Goal: Information Seeking & Learning: Learn about a topic

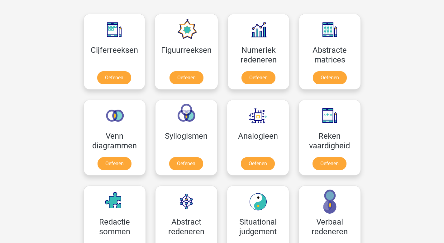
scroll to position [284, 0]
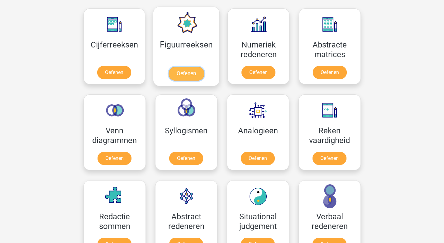
click at [184, 67] on link "Oefenen" at bounding box center [187, 74] width 36 height 14
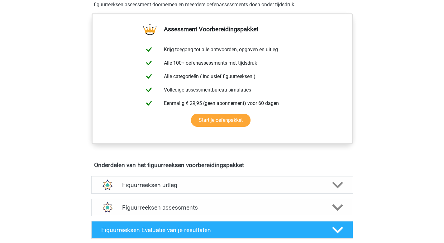
scroll to position [112, 0]
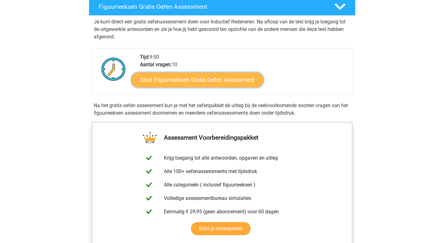
click at [213, 79] on link "Start Figuurreeksen Gratis Oefen Assessment" at bounding box center [197, 79] width 132 height 15
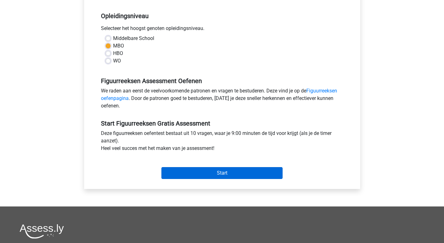
scroll to position [127, 0]
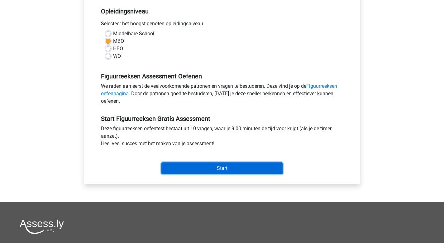
click at [206, 172] on input "Start" at bounding box center [222, 168] width 121 height 12
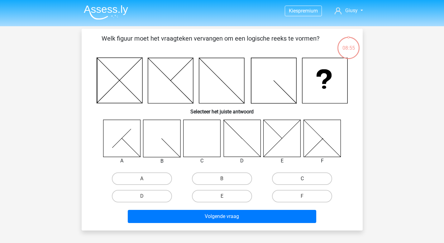
click at [312, 178] on label "C" at bounding box center [302, 178] width 60 height 12
click at [307, 178] on input "C" at bounding box center [305, 180] width 4 height 4
radio input "true"
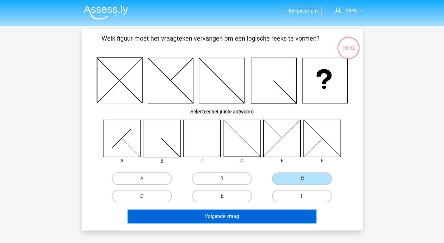
click at [261, 220] on button "Volgende vraag" at bounding box center [222, 216] width 189 height 13
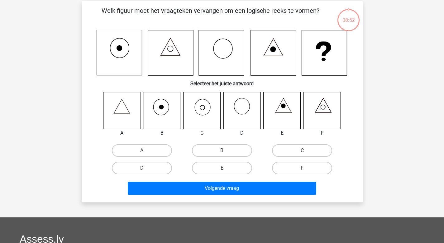
scroll to position [29, 0]
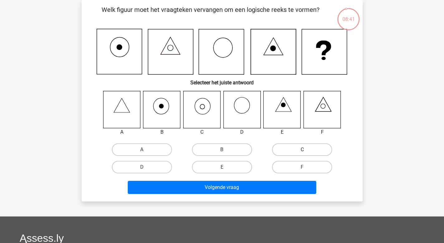
click at [318, 149] on label "C" at bounding box center [302, 149] width 60 height 12
click at [307, 149] on input "C" at bounding box center [305, 151] width 4 height 4
radio input "true"
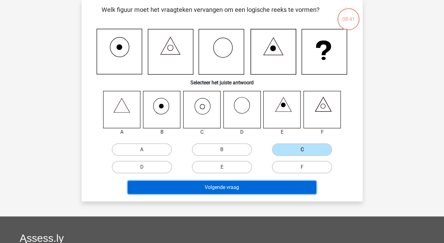
click at [282, 190] on button "Volgende vraag" at bounding box center [222, 187] width 189 height 13
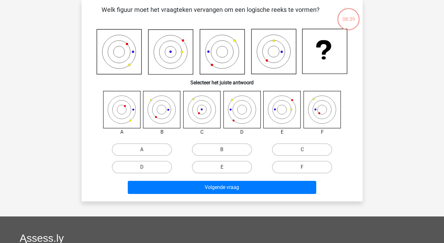
scroll to position [22, 0]
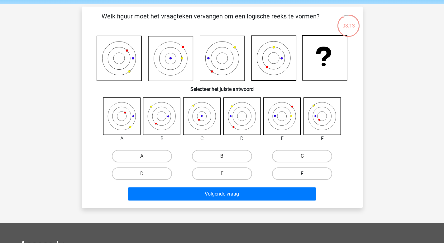
click at [297, 172] on label "F" at bounding box center [302, 173] width 60 height 12
click at [303, 173] on input "F" at bounding box center [305, 175] width 4 height 4
radio input "true"
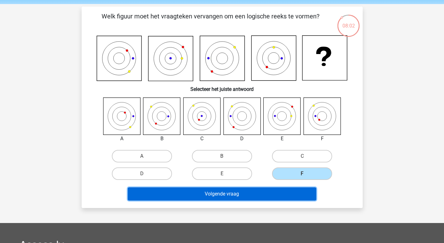
click at [281, 193] on button "Volgende vraag" at bounding box center [222, 193] width 189 height 13
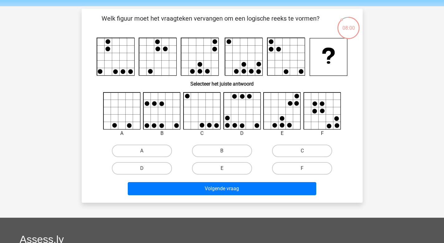
scroll to position [20, 0]
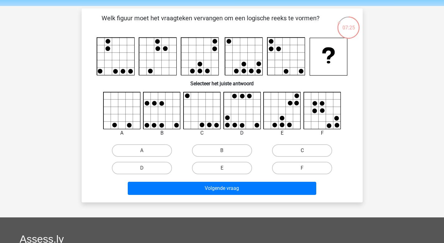
click at [302, 148] on label "C" at bounding box center [302, 150] width 60 height 12
click at [303, 150] on input "C" at bounding box center [305, 152] width 4 height 4
radio input "true"
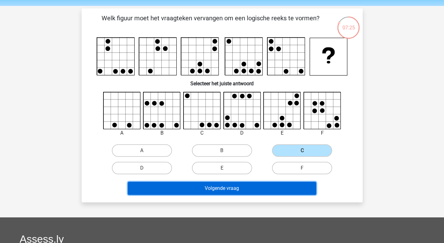
click at [267, 182] on button "Volgende vraag" at bounding box center [222, 188] width 189 height 13
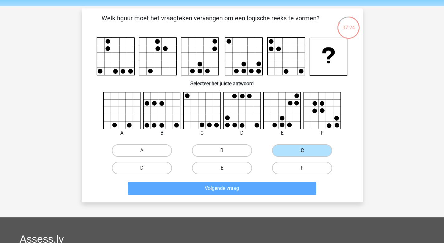
scroll to position [29, 0]
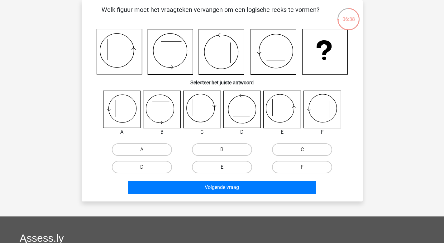
click at [229, 165] on label "E" at bounding box center [222, 167] width 60 height 12
click at [226, 167] on input "E" at bounding box center [224, 169] width 4 height 4
radio input "true"
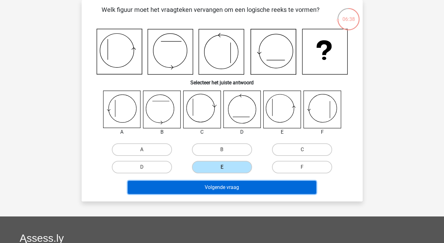
click at [227, 187] on button "Volgende vraag" at bounding box center [222, 187] width 189 height 13
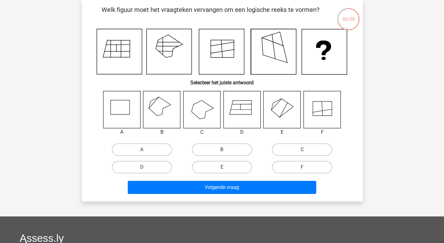
click at [238, 144] on label "B" at bounding box center [222, 149] width 60 height 12
click at [226, 149] on input "B" at bounding box center [224, 151] width 4 height 4
radio input "true"
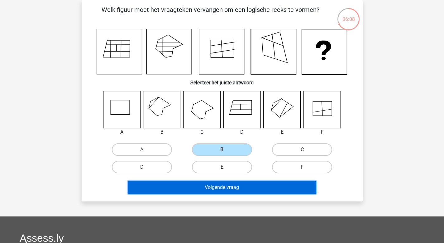
click at [229, 190] on button "Volgende vraag" at bounding box center [222, 187] width 189 height 13
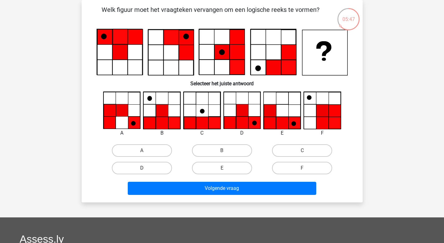
click at [168, 168] on label "D" at bounding box center [142, 168] width 60 height 12
click at [146, 168] on input "D" at bounding box center [144, 170] width 4 height 4
radio input "true"
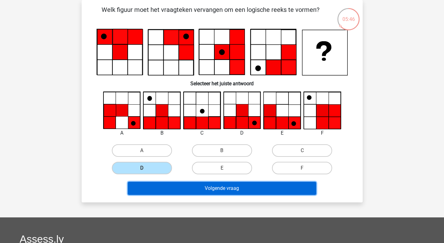
click at [236, 190] on button "Volgende vraag" at bounding box center [222, 188] width 189 height 13
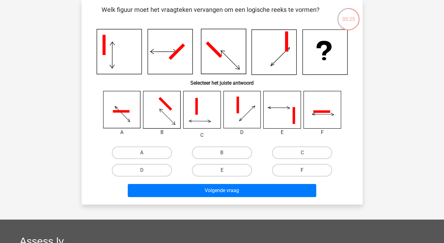
click at [287, 174] on label "F" at bounding box center [302, 170] width 60 height 12
click at [303, 174] on input "F" at bounding box center [305, 172] width 4 height 4
radio input "true"
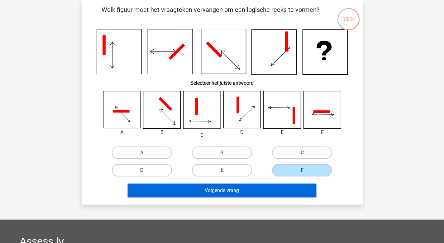
click at [279, 187] on button "Volgende vraag" at bounding box center [222, 190] width 189 height 13
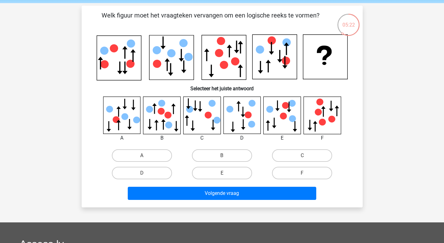
scroll to position [23, 0]
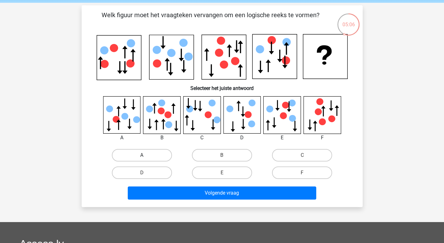
click at [148, 156] on label "A" at bounding box center [142, 155] width 60 height 12
click at [146, 156] on input "A" at bounding box center [144, 157] width 4 height 4
radio input "true"
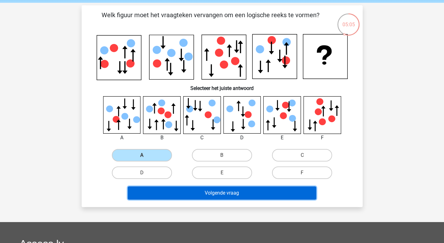
click at [177, 195] on button "Volgende vraag" at bounding box center [222, 192] width 189 height 13
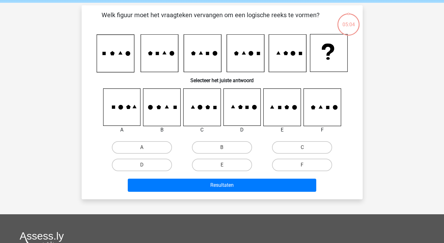
scroll to position [29, 0]
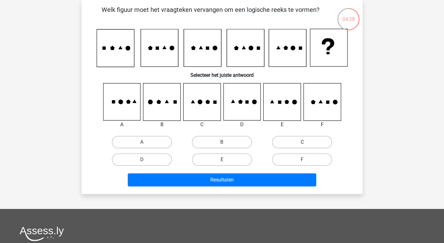
click at [291, 144] on label "C" at bounding box center [302, 142] width 60 height 12
click at [303, 144] on input "C" at bounding box center [305, 144] width 4 height 4
radio input "true"
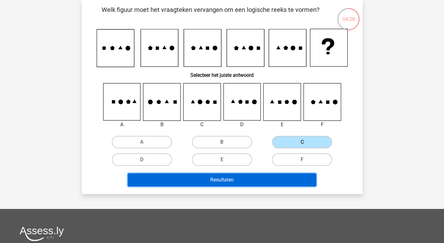
click at [270, 175] on button "Resultaten" at bounding box center [222, 179] width 189 height 13
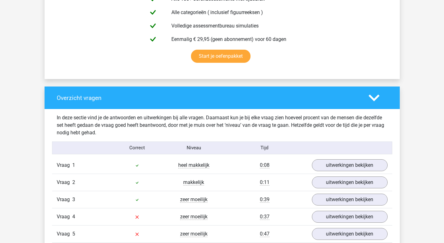
scroll to position [502, 0]
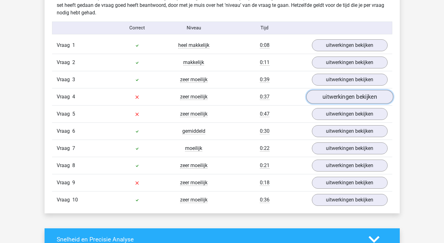
click at [353, 98] on link "uitwerkingen bekijken" at bounding box center [349, 97] width 87 height 14
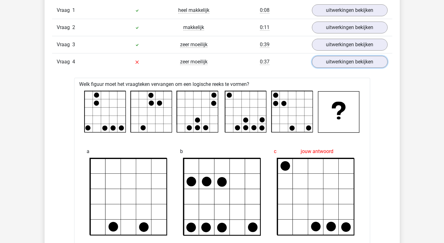
scroll to position [473, 0]
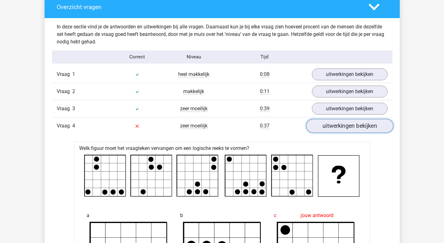
click at [332, 128] on link "uitwerkingen bekijken" at bounding box center [349, 126] width 87 height 14
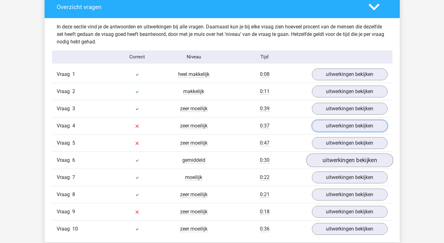
scroll to position [491, 0]
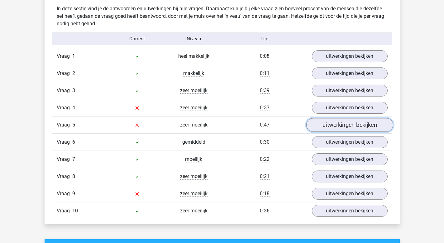
click at [330, 128] on link "uitwerkingen bekijken" at bounding box center [349, 125] width 87 height 14
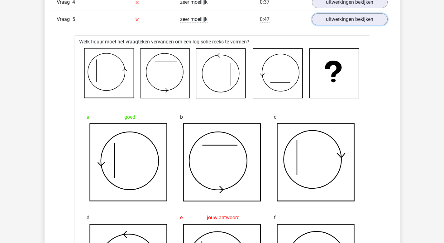
scroll to position [596, 0]
click at [351, 23] on link "uitwerkingen bekijken" at bounding box center [349, 19] width 87 height 14
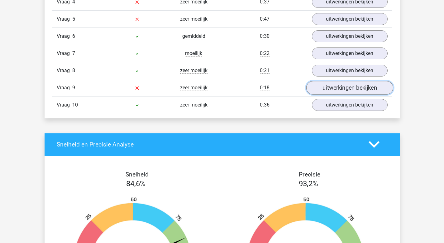
click at [326, 87] on link "uitwerkingen bekijken" at bounding box center [349, 88] width 87 height 14
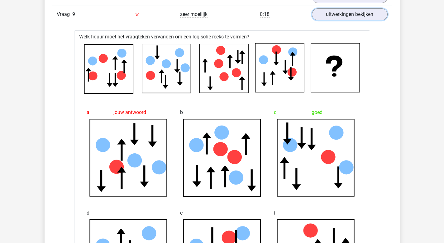
scroll to position [664, 0]
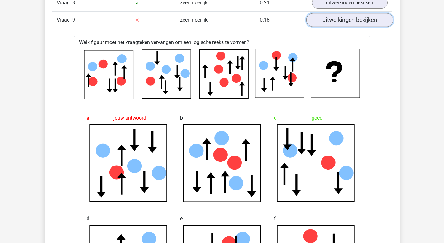
click at [351, 17] on link "uitwerkingen bekijken" at bounding box center [349, 20] width 87 height 14
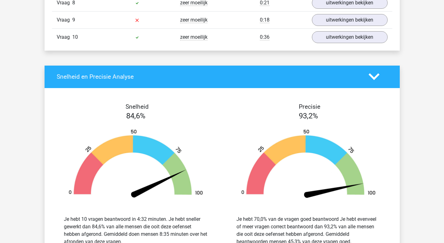
click at [345, 34] on link "uitwerkingen bekijken" at bounding box center [349, 37] width 87 height 14
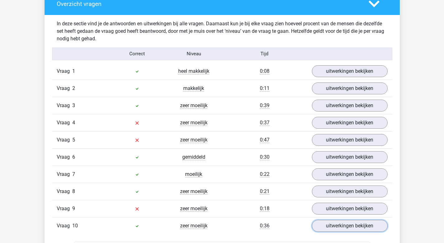
scroll to position [476, 0]
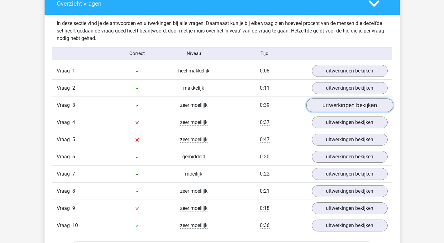
click at [329, 100] on link "uitwerkingen bekijken" at bounding box center [349, 105] width 87 height 14
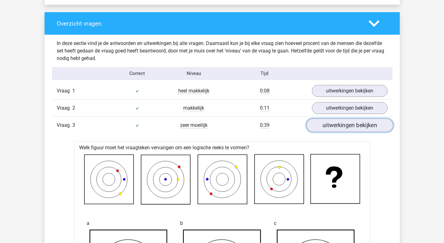
scroll to position [444, 0]
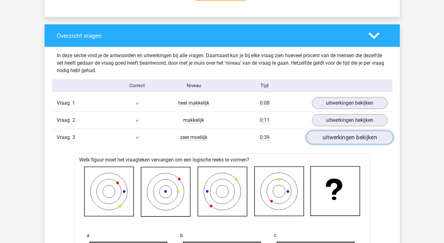
click at [337, 137] on link "uitwerkingen bekijken" at bounding box center [349, 137] width 87 height 14
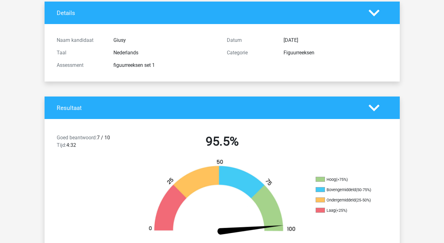
scroll to position [0, 0]
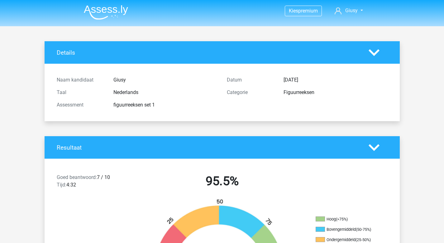
click at [112, 16] on img at bounding box center [106, 12] width 44 height 15
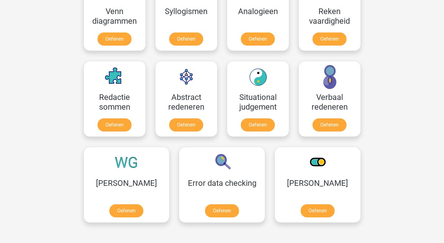
scroll to position [413, 0]
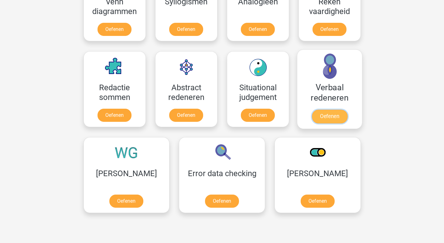
click at [331, 117] on link "Oefenen" at bounding box center [330, 116] width 36 height 14
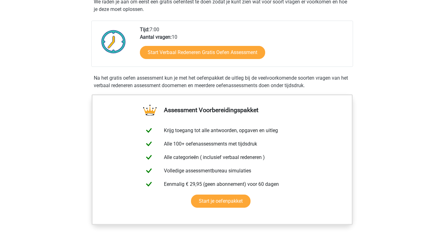
scroll to position [159, 0]
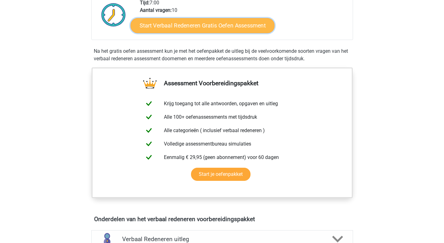
click at [240, 29] on link "Start Verbaal Redeneren Gratis Oefen Assessment" at bounding box center [203, 25] width 144 height 15
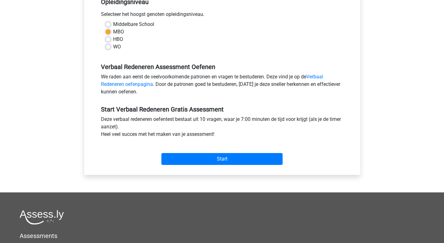
scroll to position [136, 0]
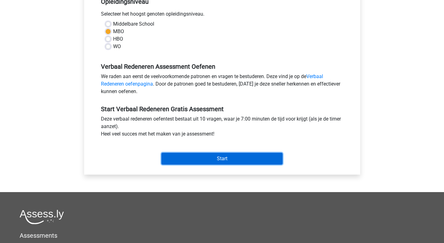
click at [203, 156] on input "Start" at bounding box center [222, 159] width 121 height 12
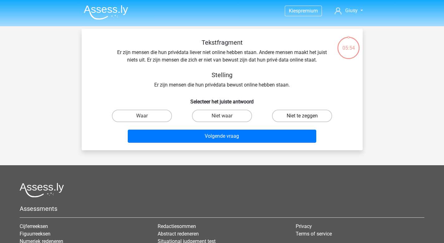
click at [295, 112] on label "Niet te zeggen" at bounding box center [302, 115] width 60 height 12
click at [303, 116] on input "Niet te zeggen" at bounding box center [305, 118] width 4 height 4
radio input "true"
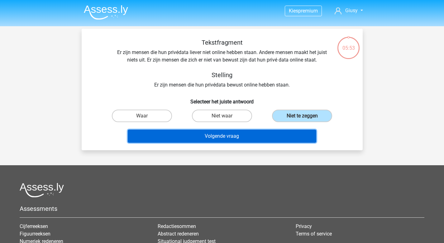
click at [248, 141] on button "Volgende vraag" at bounding box center [222, 135] width 189 height 13
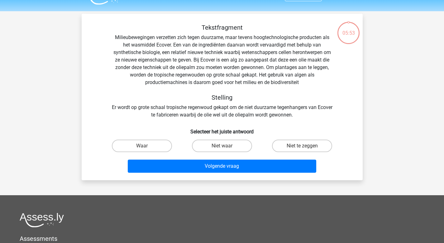
scroll to position [29, 0]
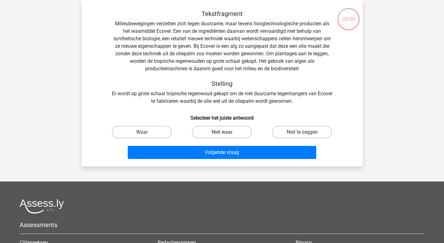
click at [247, 130] on label "Niet waar" at bounding box center [222, 132] width 60 height 12
click at [226, 132] on input "Niet waar" at bounding box center [224, 134] width 4 height 4
radio input "true"
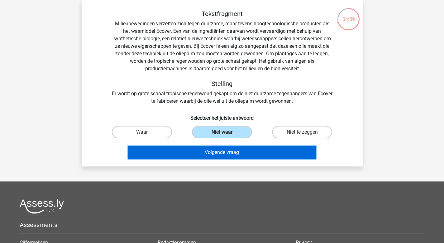
click at [239, 150] on button "Volgende vraag" at bounding box center [222, 152] width 189 height 13
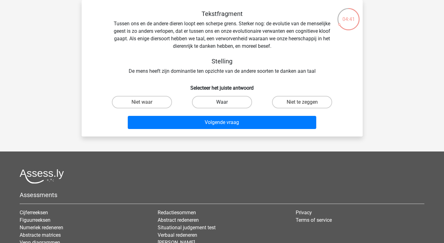
click at [221, 98] on label "Waar" at bounding box center [222, 102] width 60 height 12
click at [222, 102] on input "Waar" at bounding box center [224, 104] width 4 height 4
radio input "true"
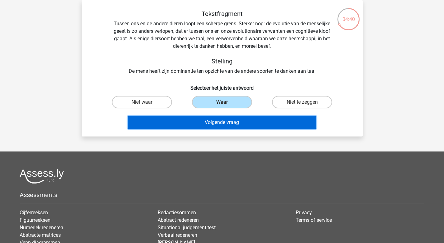
click at [215, 123] on button "Volgende vraag" at bounding box center [222, 122] width 189 height 13
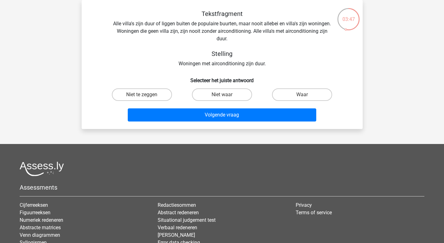
click at [259, 88] on div "Niet waar" at bounding box center [222, 94] width 80 height 17
click at [207, 97] on label "Niet waar" at bounding box center [222, 94] width 60 height 12
click at [222, 97] on input "Niet waar" at bounding box center [224, 97] width 4 height 4
radio input "true"
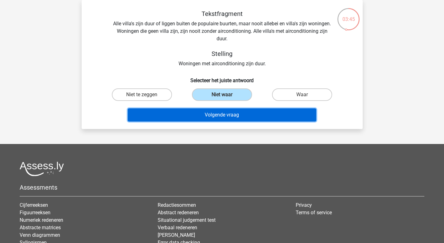
click at [204, 116] on button "Volgende vraag" at bounding box center [222, 114] width 189 height 13
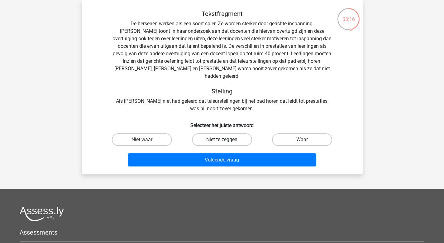
click at [221, 137] on label "Niet te zeggen" at bounding box center [222, 139] width 60 height 12
click at [222, 139] on input "Niet te zeggen" at bounding box center [224, 141] width 4 height 4
radio input "true"
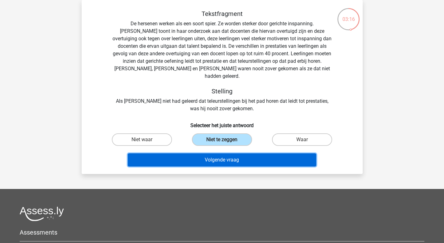
click at [221, 157] on button "Volgende vraag" at bounding box center [222, 159] width 189 height 13
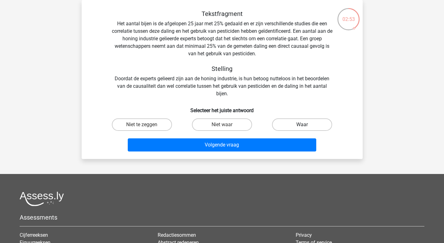
click at [288, 121] on label "Waar" at bounding box center [302, 124] width 60 height 12
click at [303, 124] on input "Waar" at bounding box center [305, 126] width 4 height 4
radio input "true"
click at [274, 152] on div "Volgende vraag" at bounding box center [222, 146] width 241 height 16
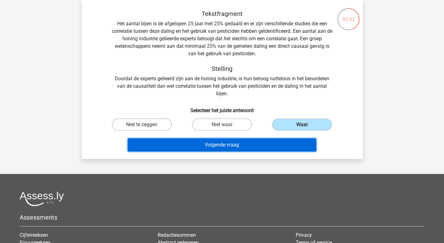
click at [274, 151] on button "Volgende vraag" at bounding box center [222, 144] width 189 height 13
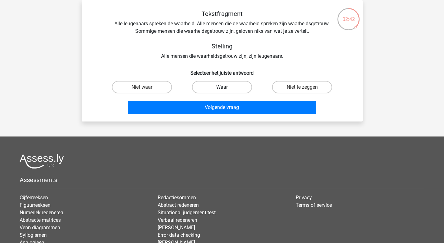
click at [235, 85] on label "Waar" at bounding box center [222, 87] width 60 height 12
click at [226, 87] on input "Waar" at bounding box center [224, 89] width 4 height 4
radio input "true"
click at [227, 118] on div "Tekstfragment Alle leugenaars spreken de waarheid. Alle mensen die de waarheid …" at bounding box center [222, 60] width 281 height 121
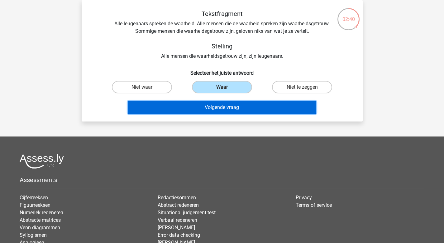
click at [236, 109] on button "Volgende vraag" at bounding box center [222, 107] width 189 height 13
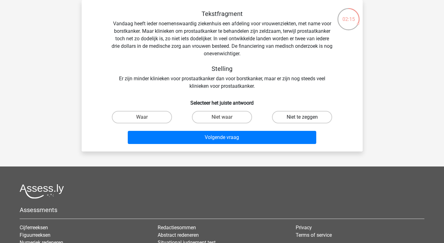
click at [310, 123] on label "Niet te zeggen" at bounding box center [302, 117] width 60 height 12
click at [307, 121] on input "Niet te zeggen" at bounding box center [305, 119] width 4 height 4
radio input "true"
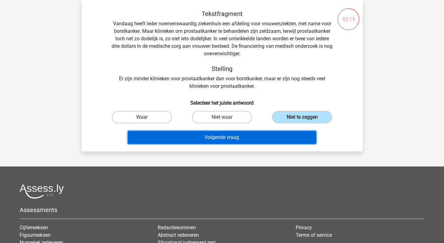
click at [290, 133] on button "Volgende vraag" at bounding box center [222, 137] width 189 height 13
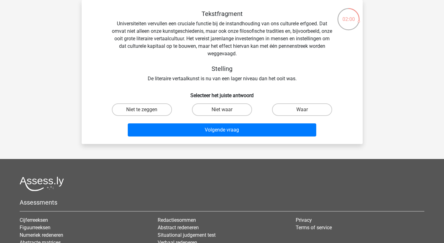
click at [300, 122] on div "Volgende vraag" at bounding box center [222, 128] width 261 height 21
click at [300, 113] on label "Waar" at bounding box center [302, 109] width 60 height 12
click at [303, 113] on input "Waar" at bounding box center [305, 111] width 4 height 4
radio input "true"
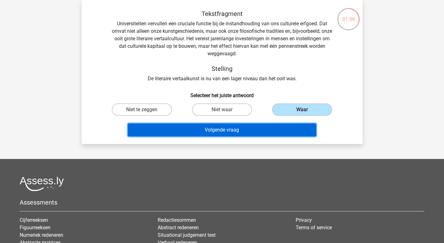
click at [296, 126] on button "Volgende vraag" at bounding box center [222, 129] width 189 height 13
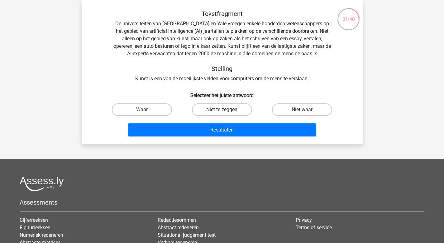
click at [240, 110] on label "Niet te zeggen" at bounding box center [222, 109] width 60 height 12
click at [226, 110] on input "Niet te zeggen" at bounding box center [224, 111] width 4 height 4
radio input "true"
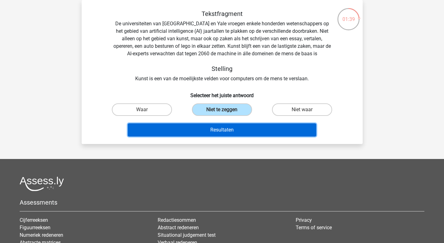
click at [239, 124] on button "Resultaten" at bounding box center [222, 129] width 189 height 13
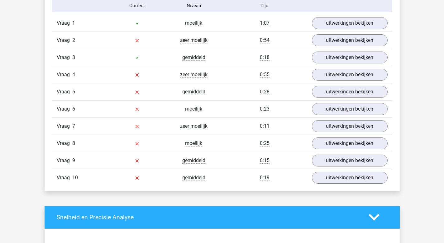
scroll to position [525, 0]
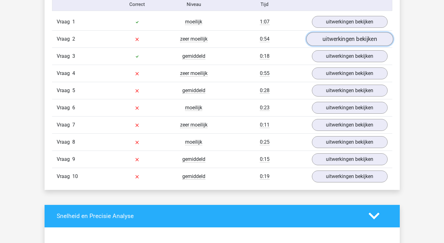
click at [352, 42] on link "uitwerkingen bekijken" at bounding box center [349, 39] width 87 height 14
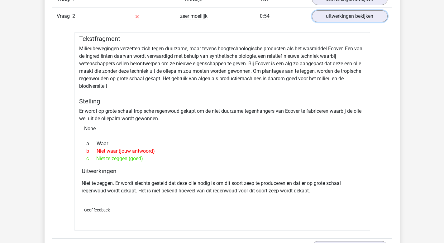
scroll to position [547, 0]
